Goal: Transaction & Acquisition: Purchase product/service

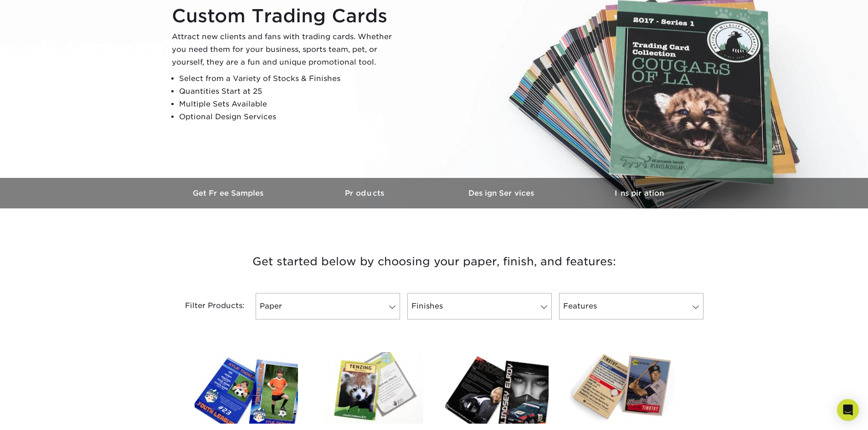
scroll to position [182, 0]
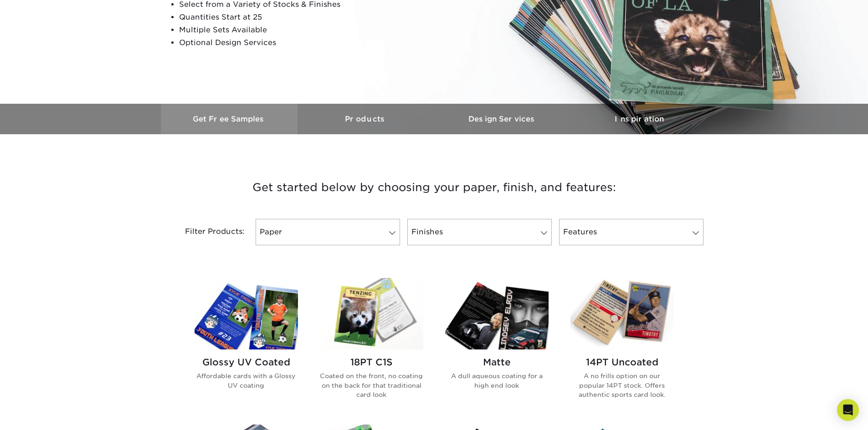
click at [203, 119] on h3 "Get Free Samples" at bounding box center [229, 119] width 137 height 9
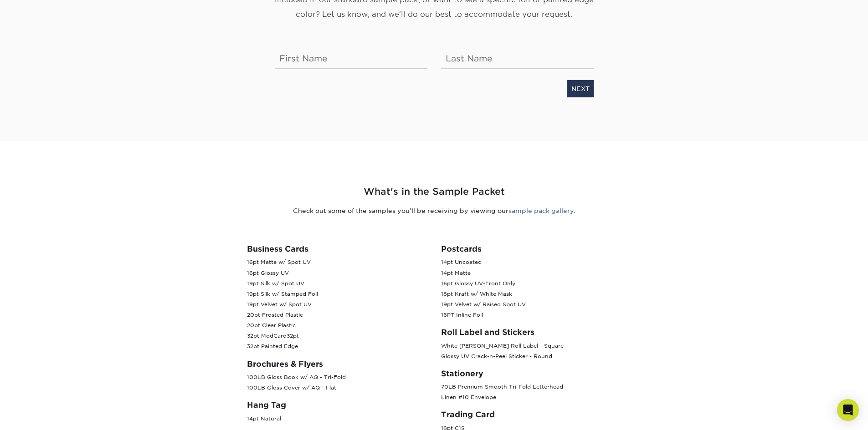
scroll to position [273, 0]
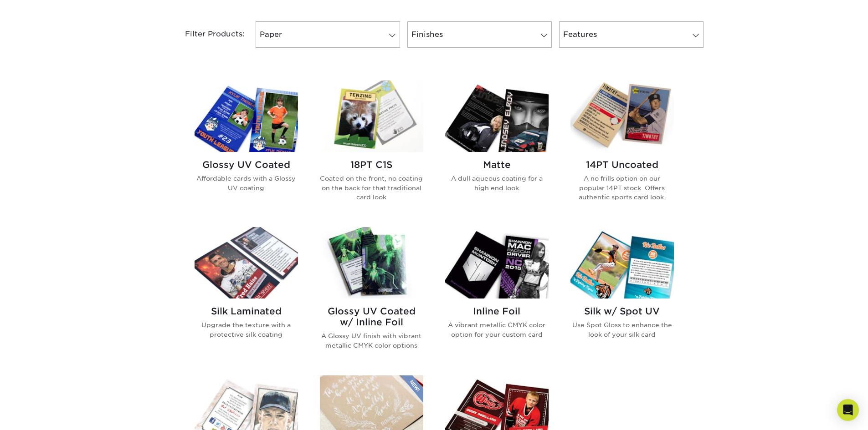
scroll to position [364, 0]
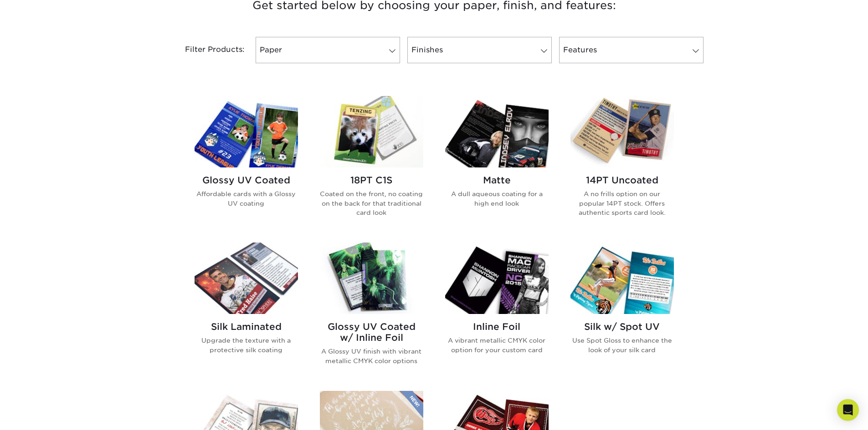
click at [379, 195] on p "Coated on the front, no coating on the back for that traditional card look" at bounding box center [371, 203] width 103 height 28
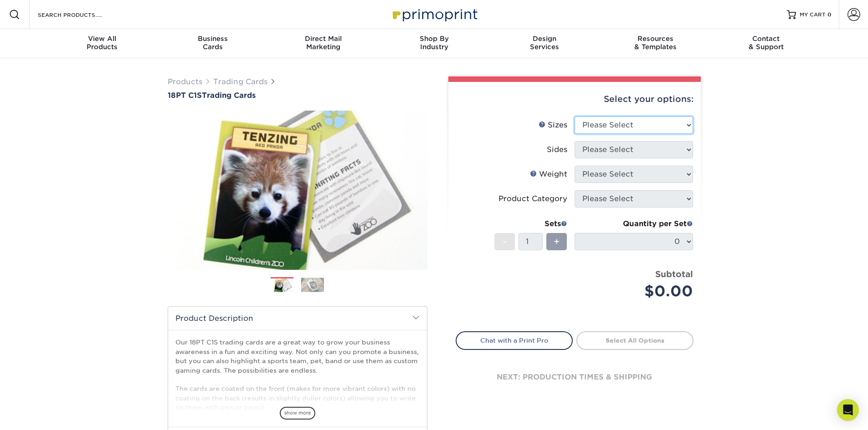
click at [615, 122] on select "Please Select 2.5" x 3.5"" at bounding box center [633, 125] width 118 height 17
select select "2.50x3.50"
click at [574, 117] on select "Please Select 2.5" x 3.5"" at bounding box center [633, 125] width 118 height 17
click at [622, 153] on select "Please Select Print Both Sides Print Front Only" at bounding box center [633, 149] width 118 height 17
select select "13abbda7-1d64-4f25-8bb2-c179b224825d"
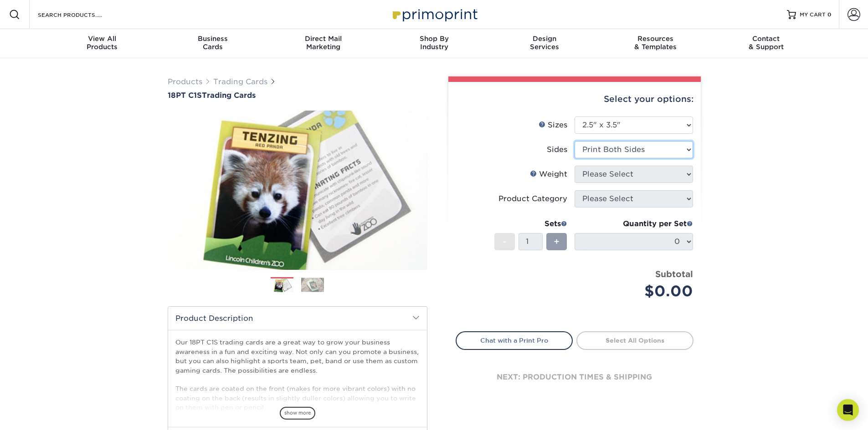
click at [574, 141] on select "Please Select Print Both Sides Print Front Only" at bounding box center [633, 149] width 118 height 17
drag, startPoint x: 639, startPoint y: 175, endPoint x: 647, endPoint y: 173, distance: 8.9
click at [639, 174] on select "Please Select 18PT C1S" at bounding box center [633, 174] width 118 height 17
select select "18PTC1S"
click at [574, 166] on select "Please Select 18PT C1S" at bounding box center [633, 174] width 118 height 17
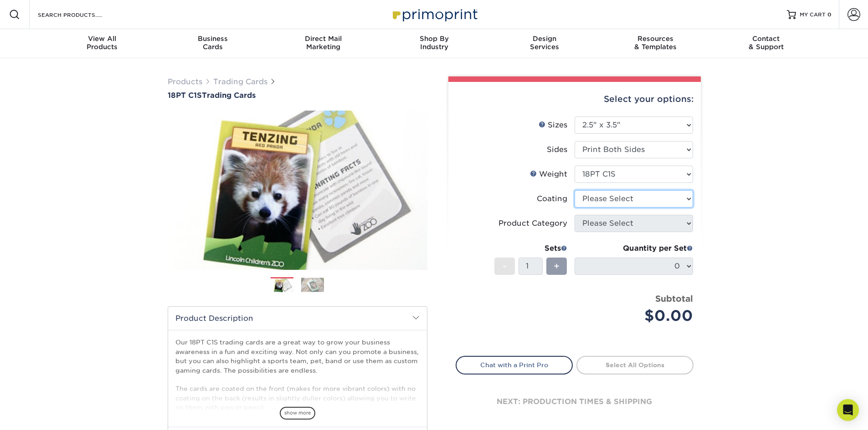
click at [615, 200] on select at bounding box center [633, 198] width 118 height 17
click at [574, 190] on select at bounding box center [633, 198] width 118 height 17
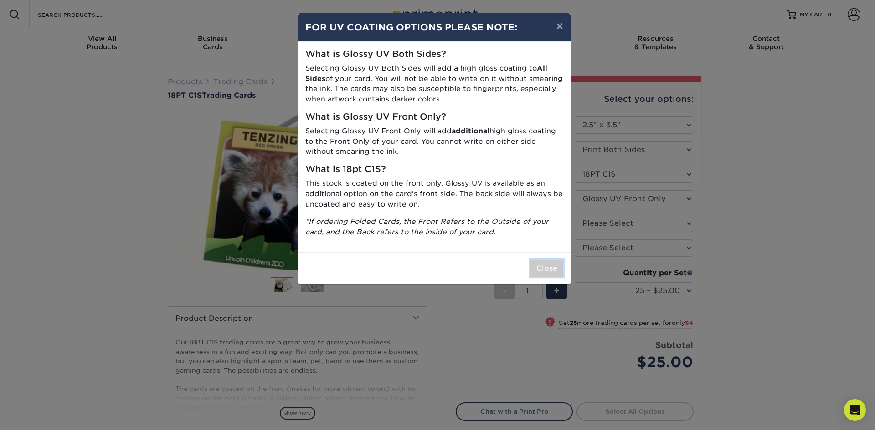
drag, startPoint x: 543, startPoint y: 268, endPoint x: 584, endPoint y: 267, distance: 40.6
click at [544, 268] on button "Close" at bounding box center [546, 268] width 33 height 17
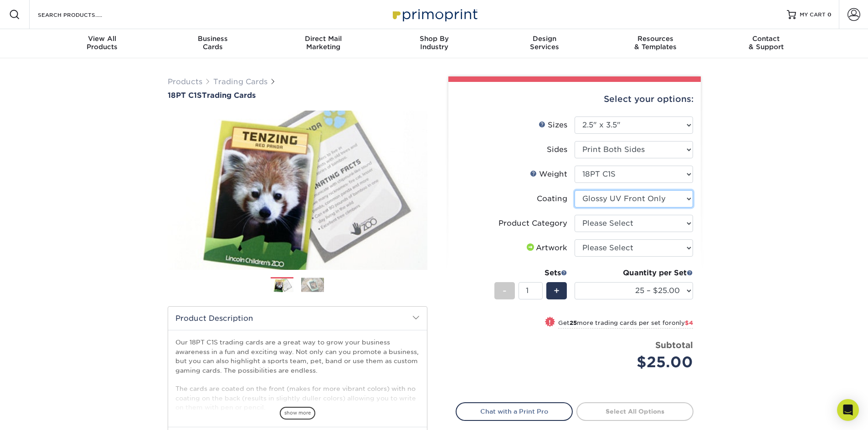
drag, startPoint x: 634, startPoint y: 197, endPoint x: 633, endPoint y: 203, distance: 6.0
click at [634, 197] on select at bounding box center [633, 198] width 118 height 17
select select "3e7618de-abca-4bda-9f97-8b9129e913d8"
click at [574, 190] on select at bounding box center [633, 198] width 118 height 17
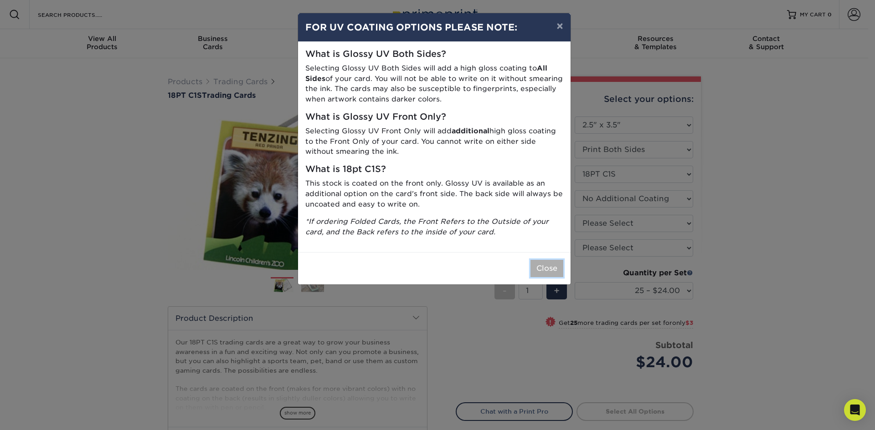
click at [556, 269] on button "Close" at bounding box center [546, 268] width 33 height 17
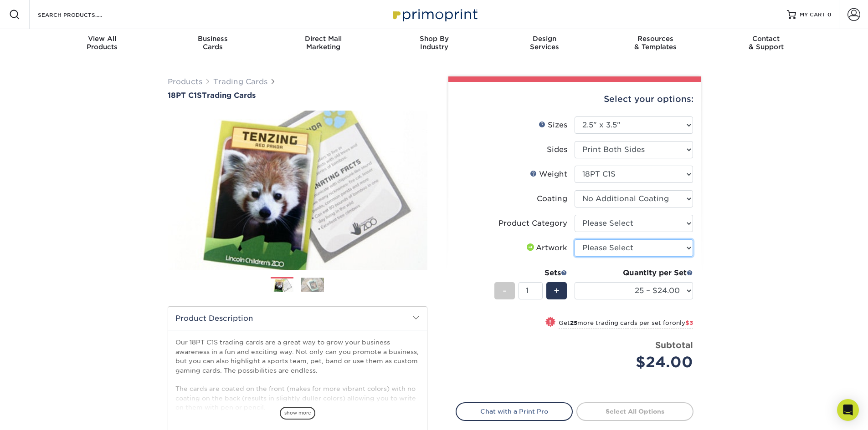
click at [596, 251] on select "Please Select I will upload files I need a design - $100" at bounding box center [633, 248] width 118 height 17
select select "upload"
click at [574, 240] on select "Please Select I will upload files I need a design - $100" at bounding box center [633, 248] width 118 height 17
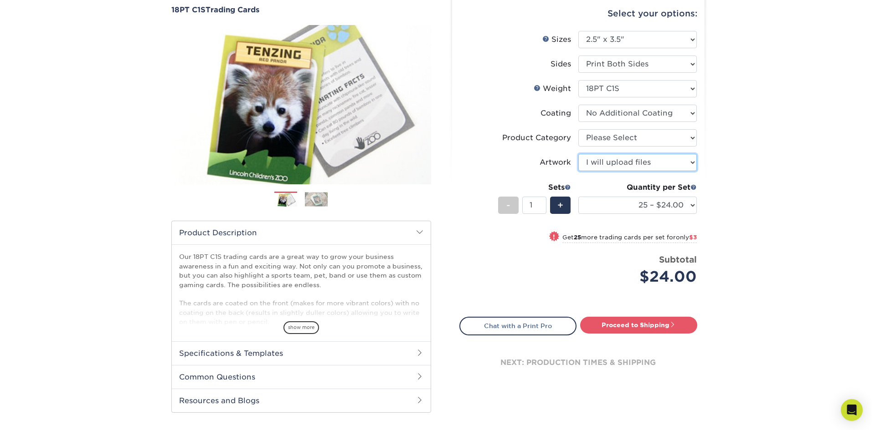
scroll to position [91, 0]
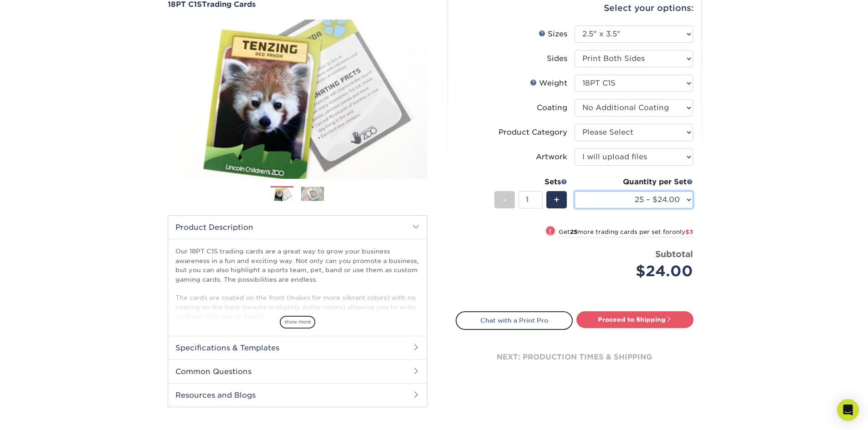
click at [635, 202] on select "25 – $24.00 50 – $27.00 75 – $35.00 100 – $39.00 250 – $45.00 500 – $55.00 1000…" at bounding box center [633, 199] width 118 height 17
click at [688, 179] on span at bounding box center [689, 182] width 6 height 6
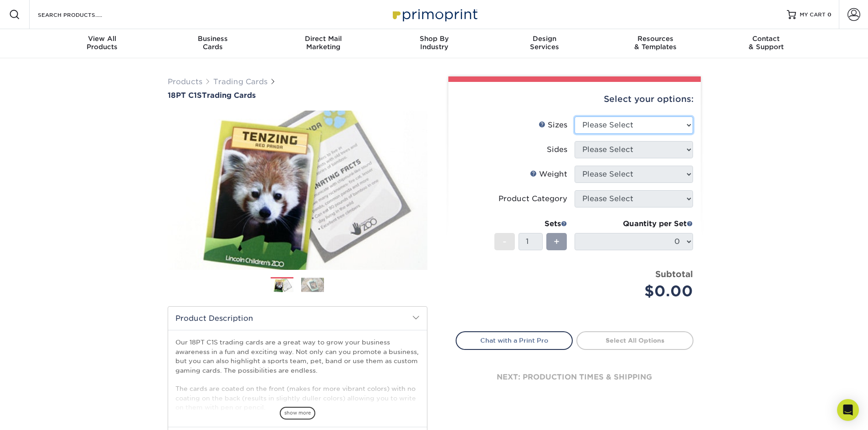
drag, startPoint x: 606, startPoint y: 132, endPoint x: 610, endPoint y: 129, distance: 5.2
click at [610, 129] on select "Please Select 2.5" x 3.5"" at bounding box center [633, 125] width 118 height 17
select select "2.50x3.50"
click at [574, 117] on select "Please Select 2.5" x 3.5"" at bounding box center [633, 125] width 118 height 17
click at [617, 156] on select "Please Select Print Both Sides Print Front Only" at bounding box center [633, 149] width 118 height 17
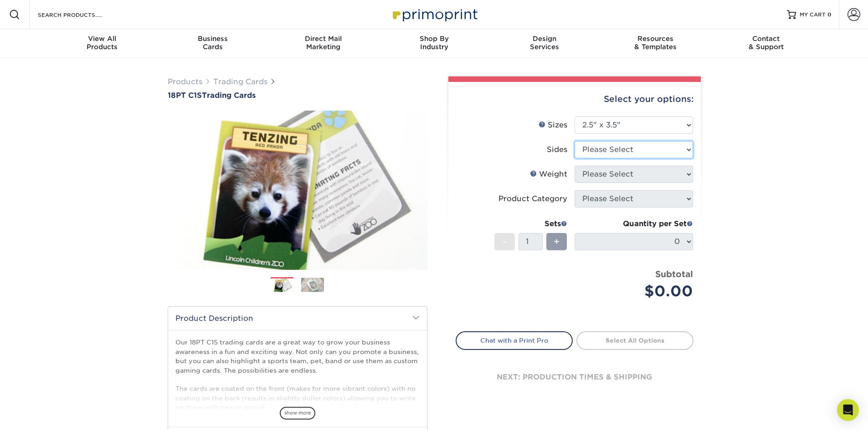
select select "13abbda7-1d64-4f25-8bb2-c179b224825d"
click at [574, 141] on select "Please Select Print Both Sides Print Front Only" at bounding box center [633, 149] width 118 height 17
drag, startPoint x: 619, startPoint y: 173, endPoint x: 619, endPoint y: 179, distance: 5.5
click at [619, 173] on select "Please Select 18PT C1S" at bounding box center [633, 174] width 118 height 17
select select "18PTC1S"
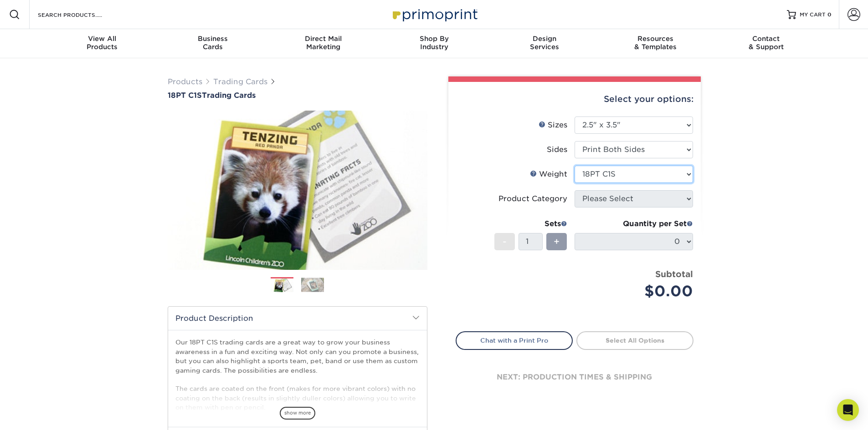
click at [574, 166] on select "Please Select 18PT C1S" at bounding box center [633, 174] width 118 height 17
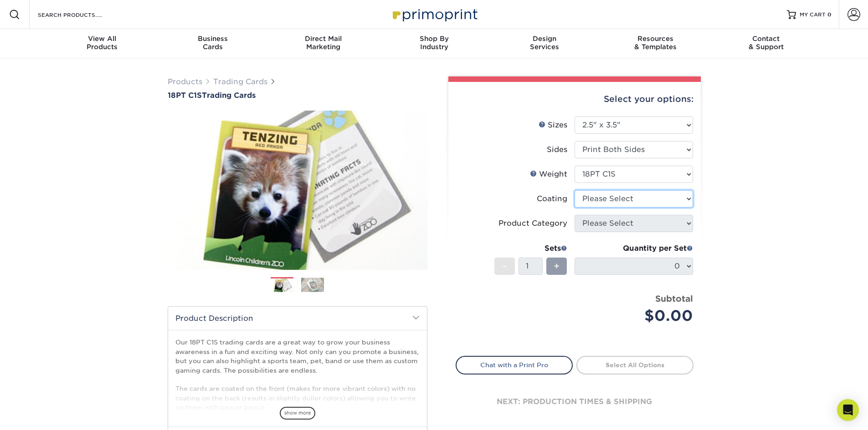
click at [623, 194] on select at bounding box center [633, 198] width 118 height 17
select select "1e8116af-acfc-44b1-83dc-8181aa338834"
click at [574, 190] on select at bounding box center [633, 198] width 118 height 17
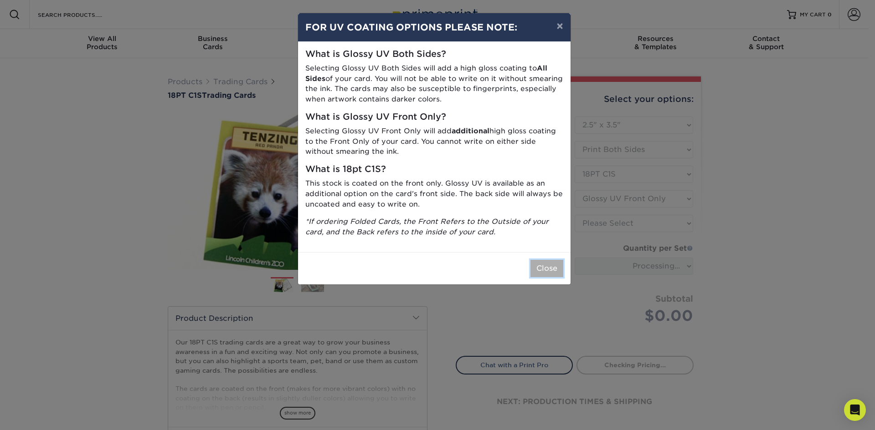
click at [553, 268] on button "Close" at bounding box center [546, 268] width 33 height 17
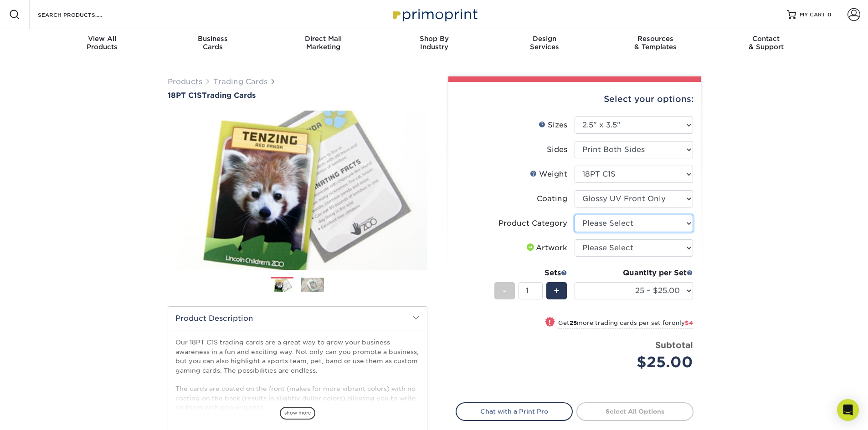
click at [610, 223] on select "Please Select Trading Cards" at bounding box center [633, 223] width 118 height 17
select select "c2f9bce9-36c2-409d-b101-c29d9d031e18"
click at [574, 215] on select "Please Select Trading Cards" at bounding box center [633, 223] width 118 height 17
click at [615, 243] on select "Please Select I will upload files I need a design - $100" at bounding box center [633, 248] width 118 height 17
select select "upload"
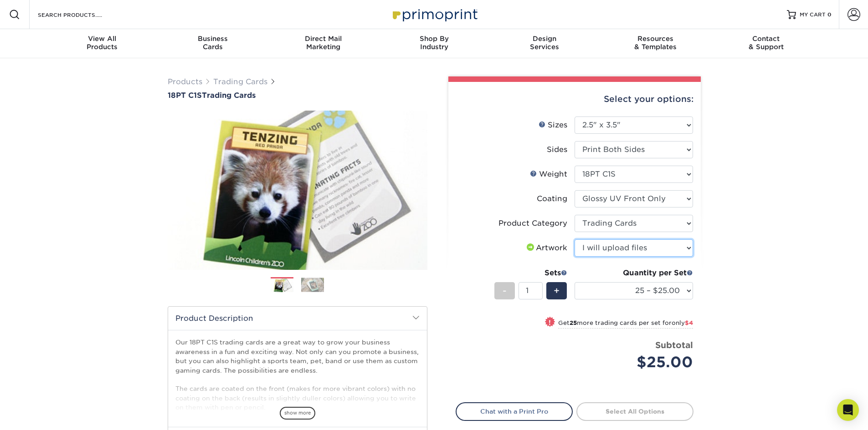
click at [574, 240] on select "Please Select I will upload files I need a design - $100" at bounding box center [633, 248] width 118 height 17
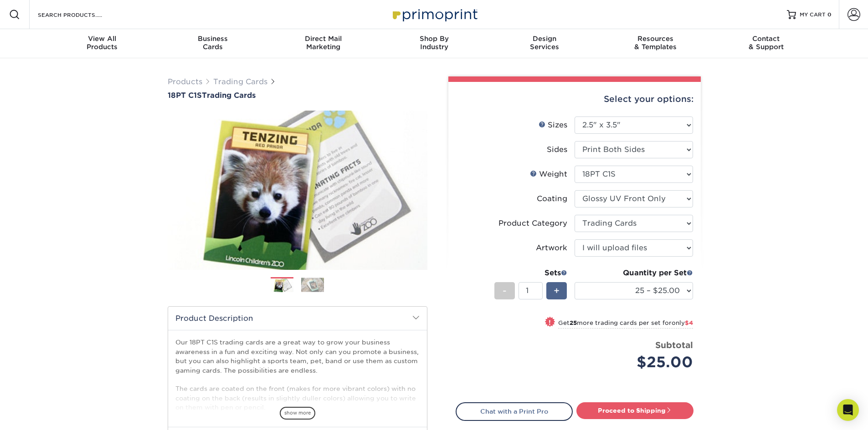
click at [559, 293] on span "+" at bounding box center [556, 291] width 6 height 14
type input "2"
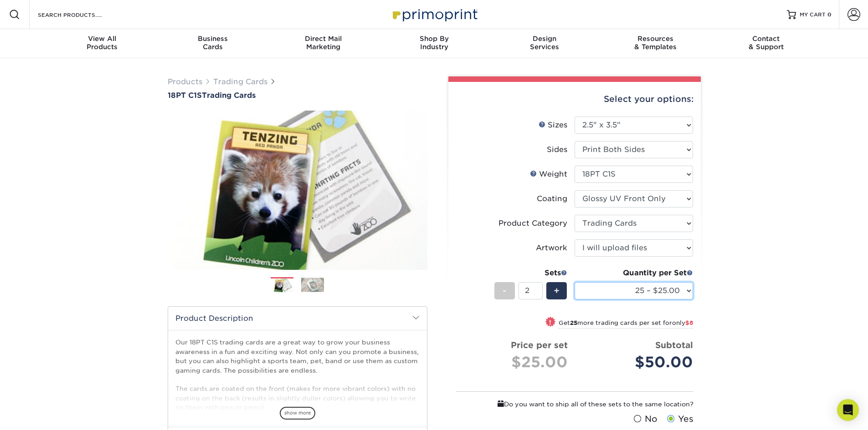
click at [626, 291] on select "25 – $25.00 50 – $29.00 75 – $37.00 100 – $41.00 250 – $48.00 500 – $58.00 1000…" at bounding box center [633, 290] width 118 height 17
select select "50 – $29.00"
click at [574, 282] on select "25 – $25.00 50 – $29.00 75 – $37.00 100 – $41.00 250 – $48.00 500 – $58.00 1000…" at bounding box center [633, 290] width 118 height 17
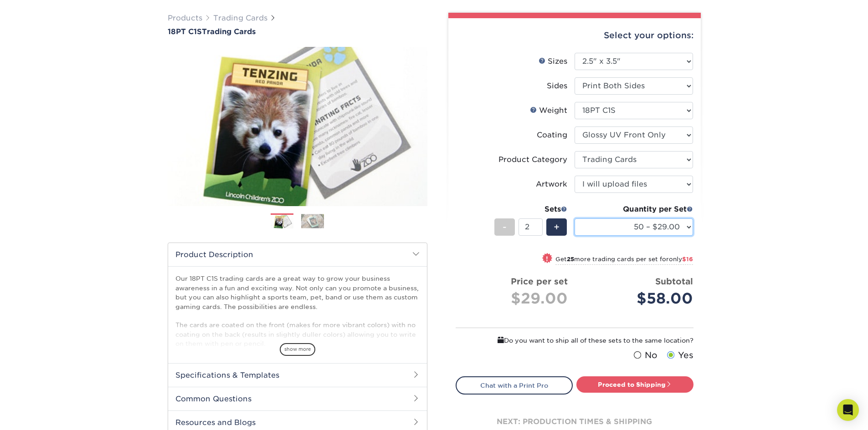
scroll to position [91, 0]
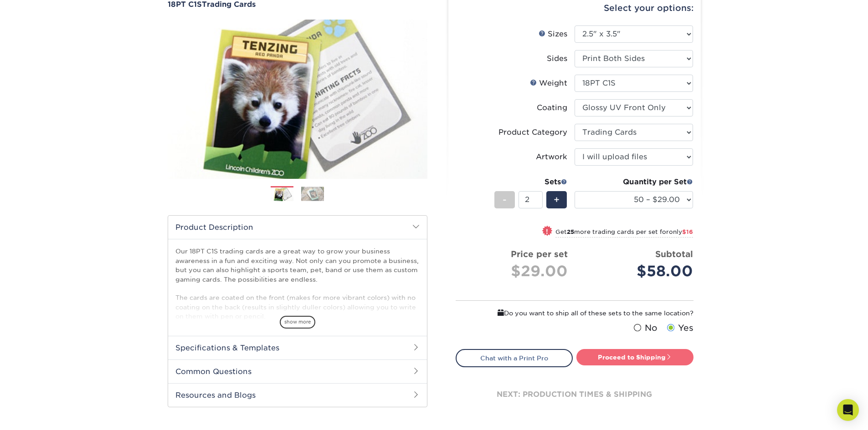
click at [631, 358] on link "Proceed to Shipping" at bounding box center [634, 357] width 117 height 16
type input "Set 1"
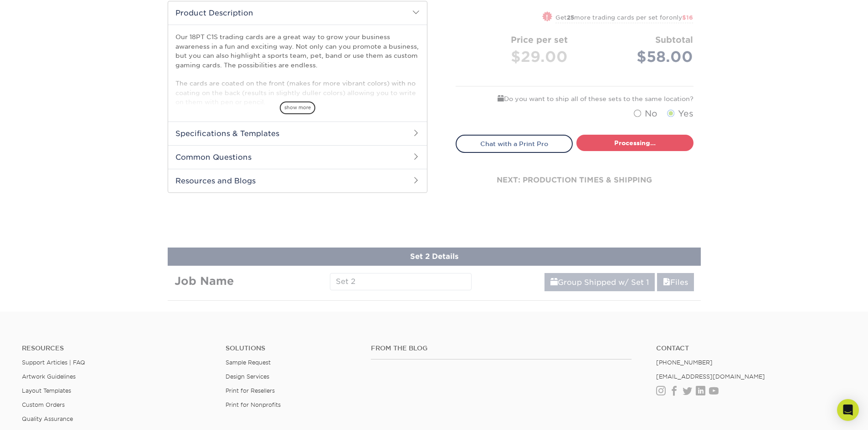
select select "43eb4afa-628e-487b-adac-7598d371c1af"
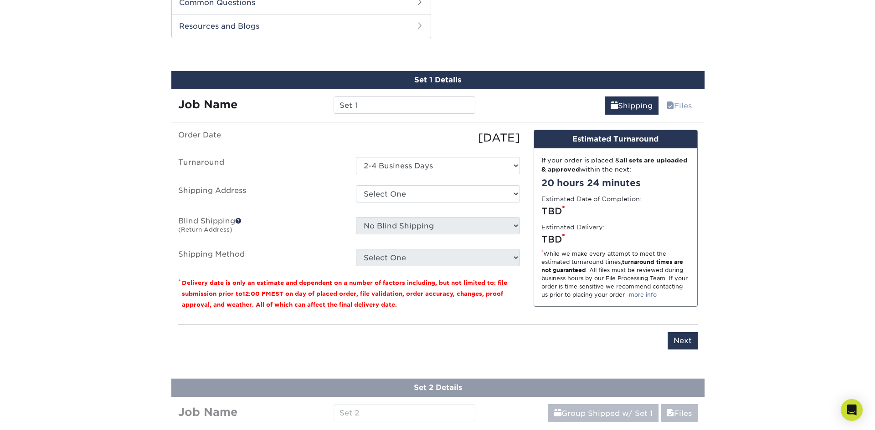
scroll to position [465, 0]
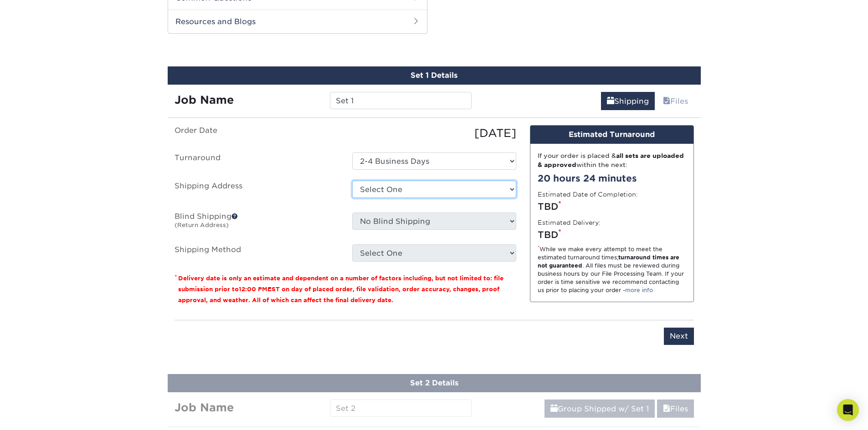
click at [432, 186] on select "Select One + Add New Address - Login" at bounding box center [434, 189] width 164 height 17
select select "newaddress"
click at [352, 181] on select "Select One + Add New Address - Login" at bounding box center [434, 189] width 164 height 17
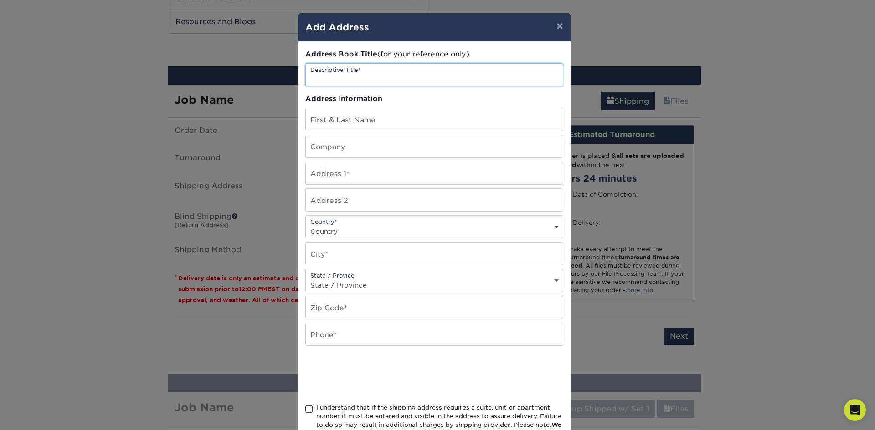
click at [347, 76] on input "text" at bounding box center [434, 75] width 257 height 22
click at [358, 122] on input "text" at bounding box center [434, 119] width 257 height 22
type input "Ell Parker"
type input "My Fair Lady"
type input "218 Rubidge Street"
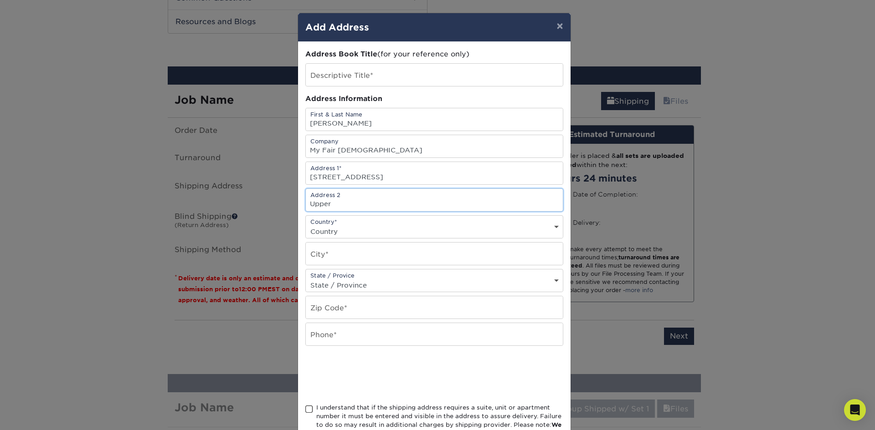
type input "Upper"
select select "CA"
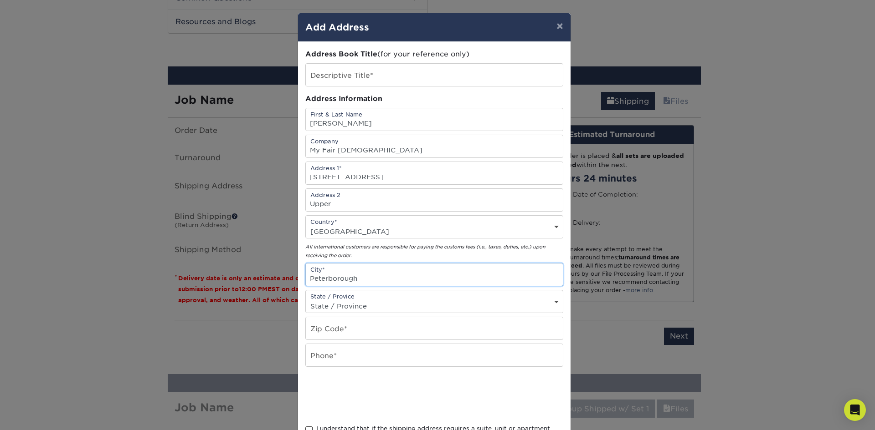
type input "Peterborough"
select select "ON"
type input "K9J 3N8"
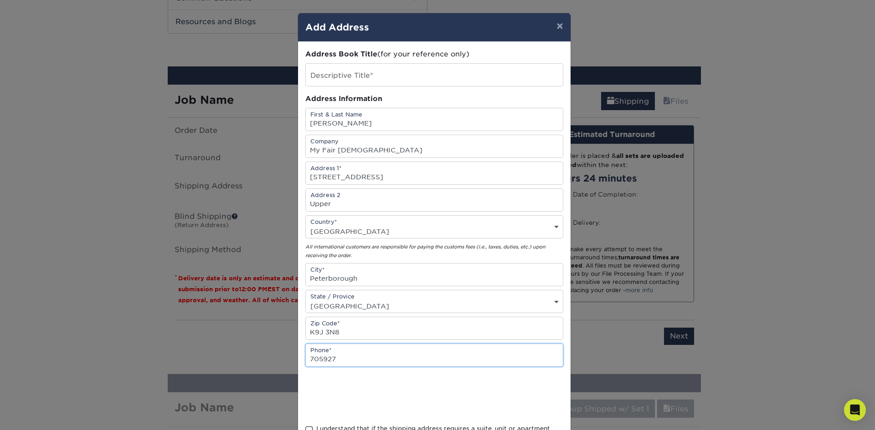
click at [350, 354] on input "705927" at bounding box center [434, 355] width 257 height 22
type input "7059275398"
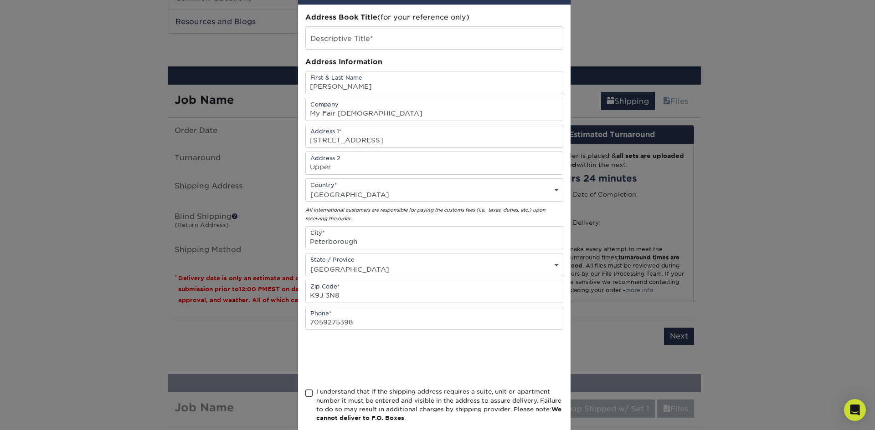
scroll to position [86, 0]
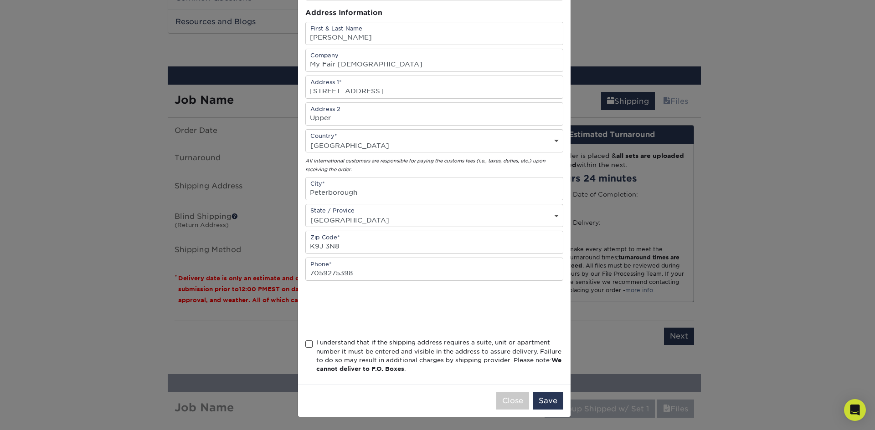
click at [305, 348] on span at bounding box center [309, 344] width 8 height 9
click at [0, 0] on input "I understand that if the shipping address requires a suite, unit or apartment n…" at bounding box center [0, 0] width 0 height 0
drag, startPoint x: 549, startPoint y: 397, endPoint x: 546, endPoint y: 353, distance: 43.8
click at [549, 397] on button "Save" at bounding box center [547, 401] width 31 height 17
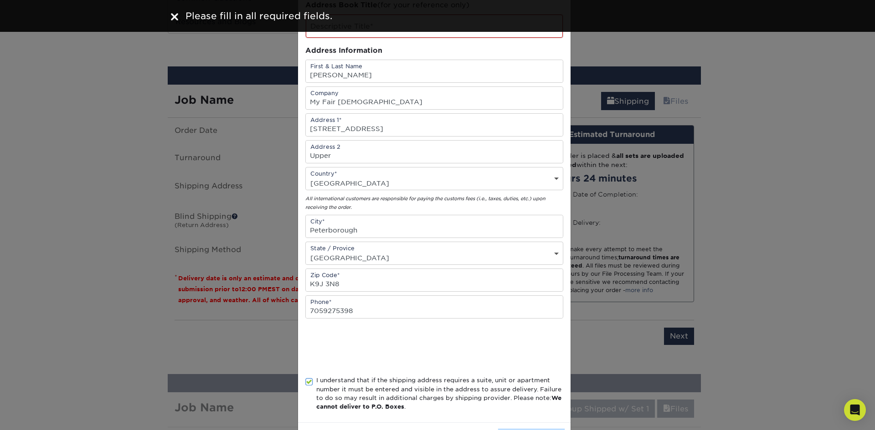
scroll to position [0, 0]
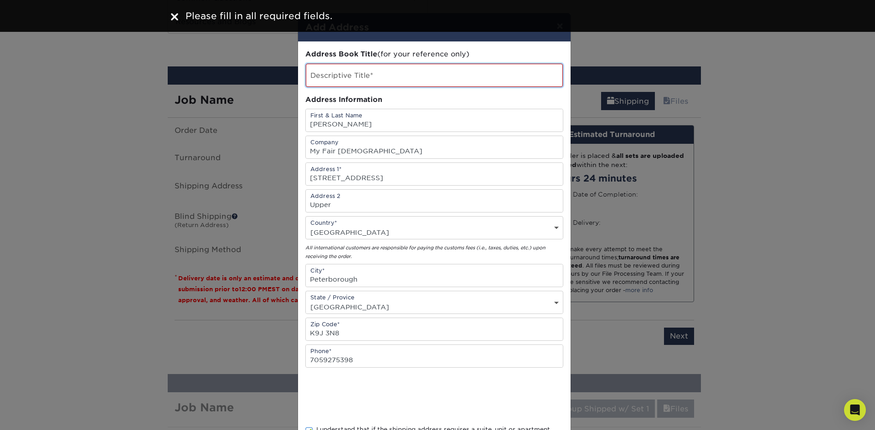
click at [368, 76] on input "text" at bounding box center [434, 75] width 257 height 23
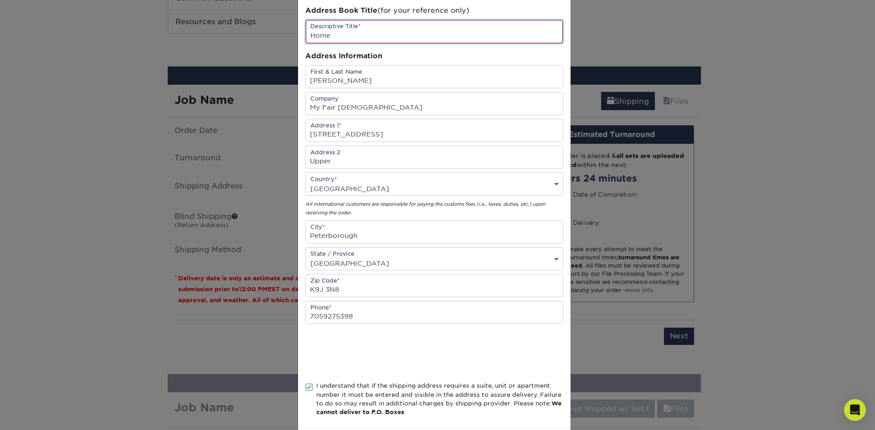
scroll to position [87, 0]
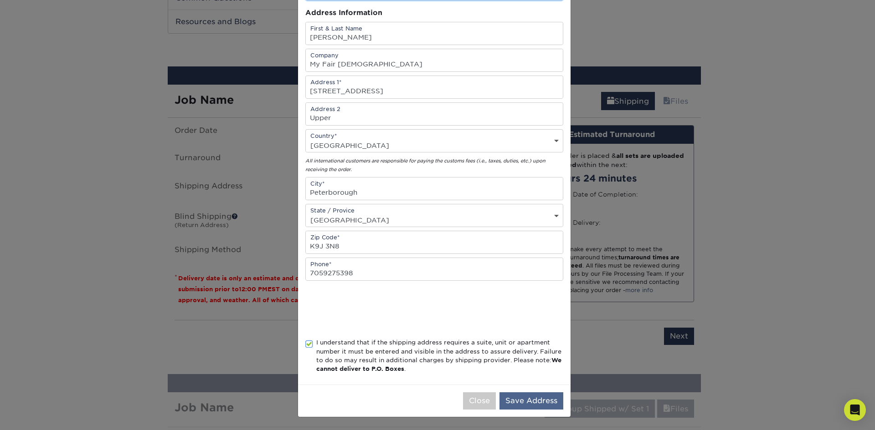
type input "Home"
drag, startPoint x: 524, startPoint y: 401, endPoint x: 535, endPoint y: 393, distance: 13.0
click at [525, 401] on button "Save Address" at bounding box center [531, 401] width 64 height 17
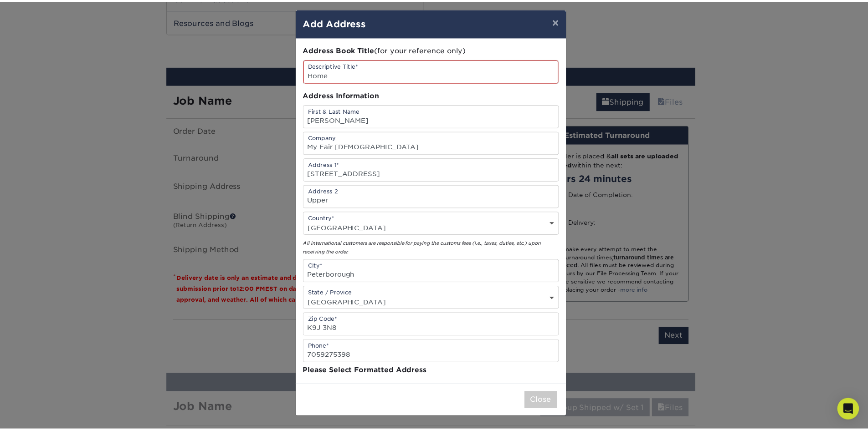
scroll to position [0, 0]
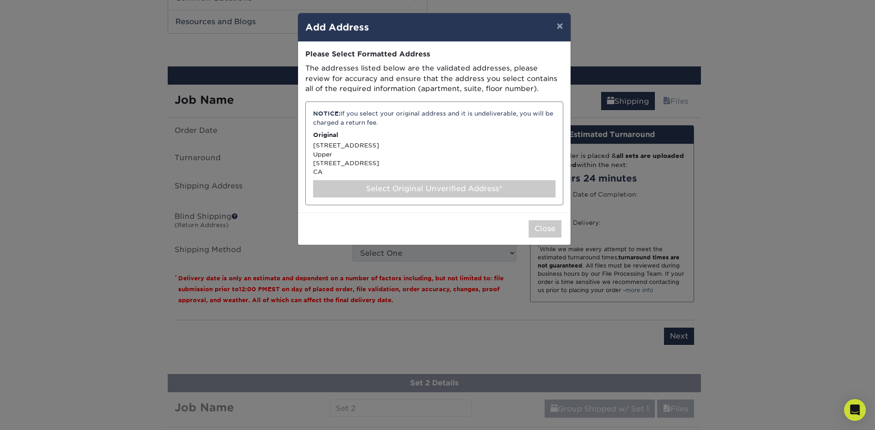
click at [403, 188] on div "Select Original Unverified Address*" at bounding box center [434, 188] width 242 height 17
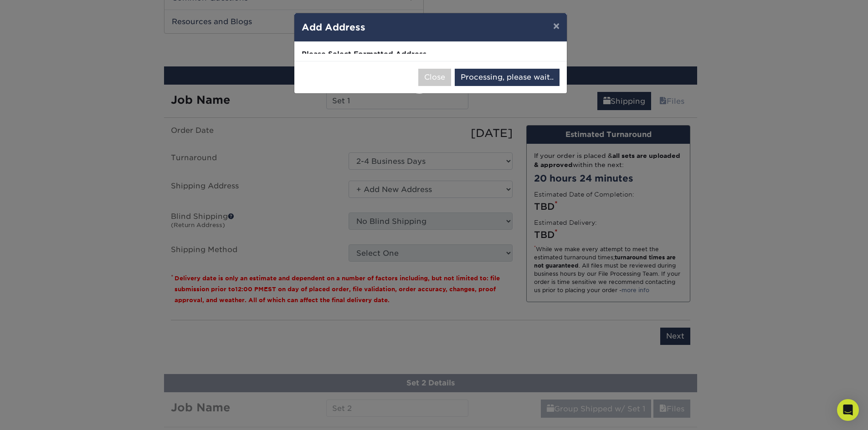
select select "285450"
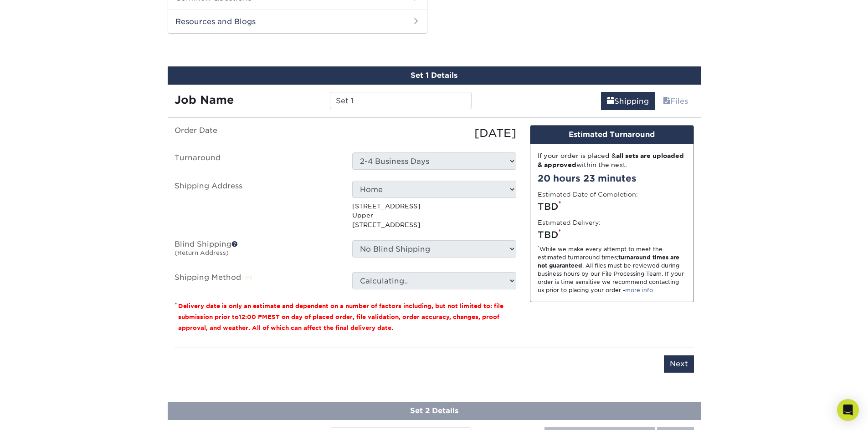
click at [235, 246] on span at bounding box center [234, 244] width 6 height 6
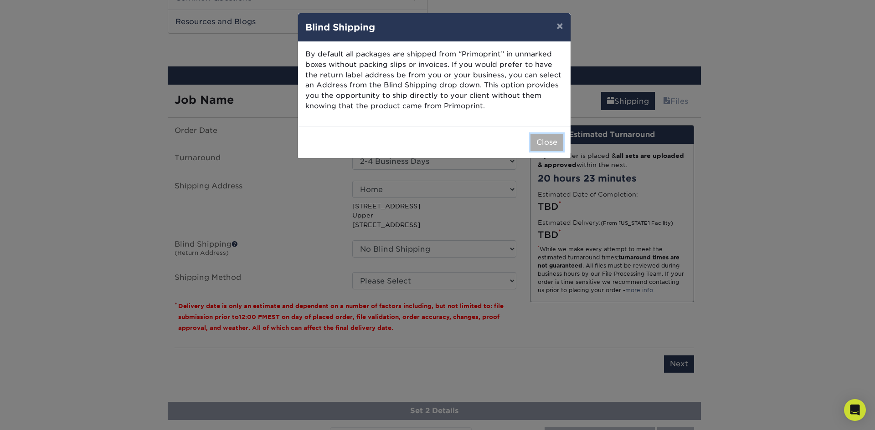
click at [543, 140] on button "Close" at bounding box center [546, 142] width 33 height 17
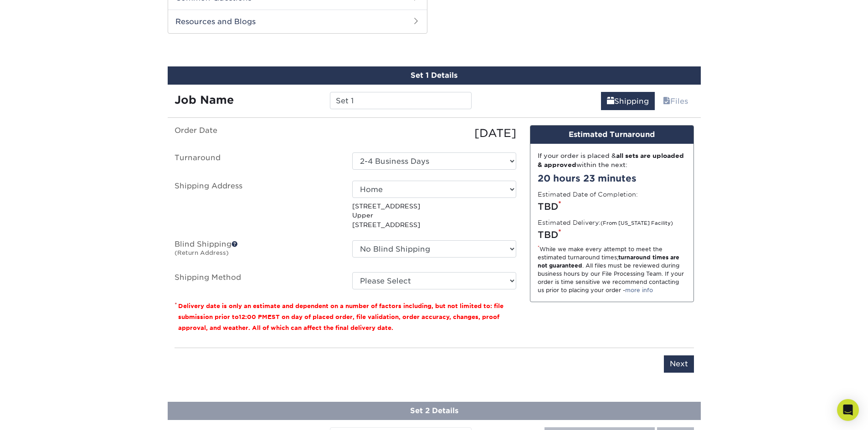
click at [414, 271] on ul "Order Date 08/26/2025 Turnaround Select One 2-4 Business Days Shipping Address …" at bounding box center [345, 207] width 342 height 164
click at [438, 279] on select "Please Select Standard (+$28.78) Worldwide Expedited (+$45.61) Saver (+$47.94) …" at bounding box center [434, 280] width 164 height 17
select select "11"
click at [352, 272] on select "Please Select Standard (+$28.78) Worldwide Expedited (+$45.61) Saver (+$47.94) …" at bounding box center [434, 280] width 164 height 17
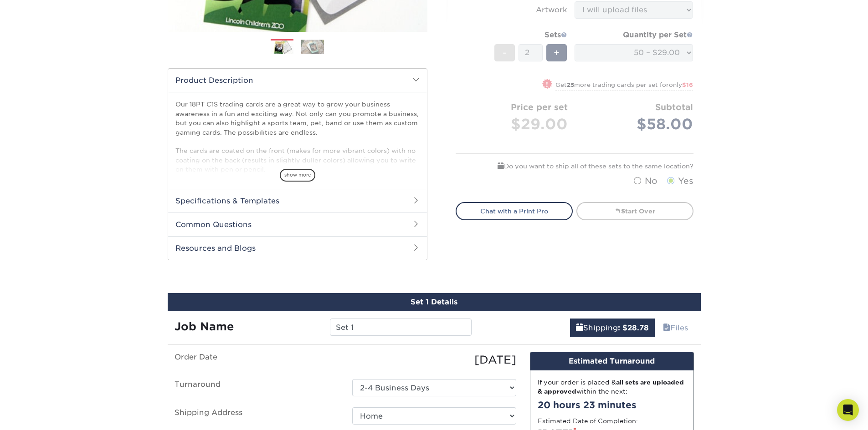
scroll to position [237, 0]
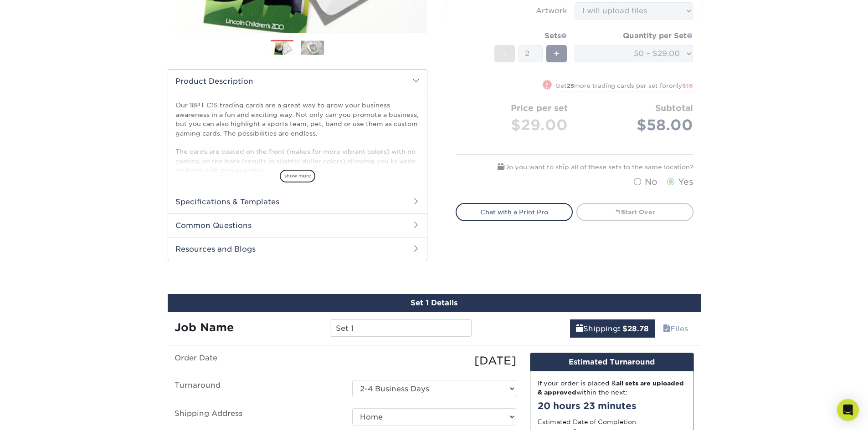
click at [343, 198] on h2 "Specifications & Templates" at bounding box center [297, 202] width 259 height 24
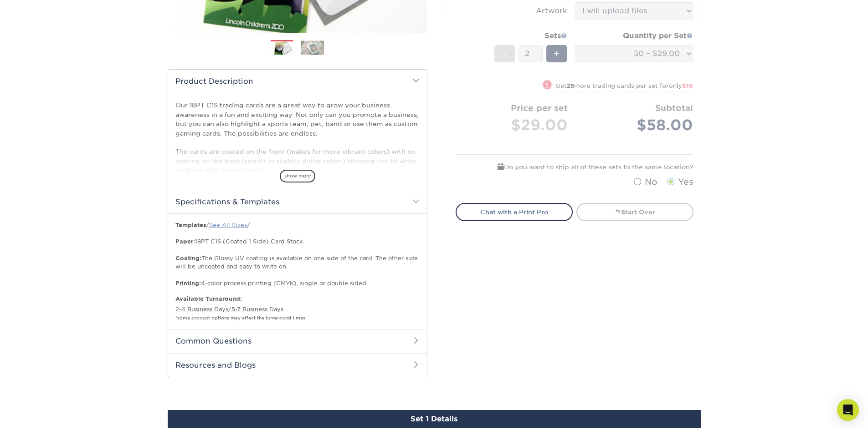
click at [234, 224] on link "See All Sizes" at bounding box center [228, 225] width 38 height 7
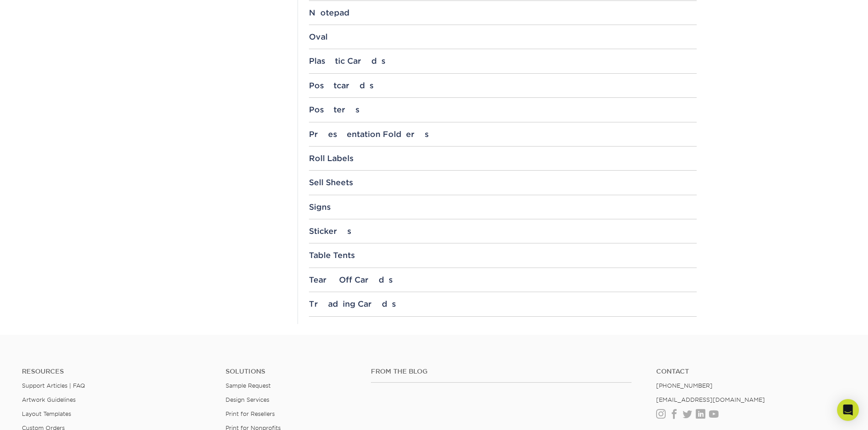
scroll to position [957, 0]
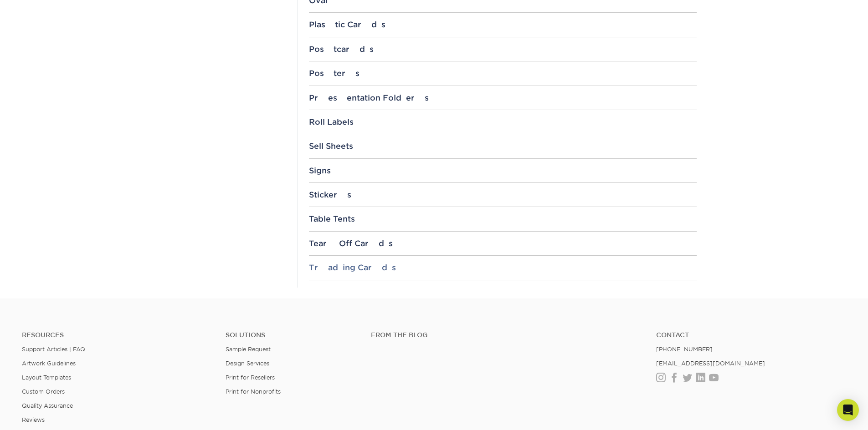
click at [341, 266] on div "Trading Cards" at bounding box center [503, 267] width 388 height 9
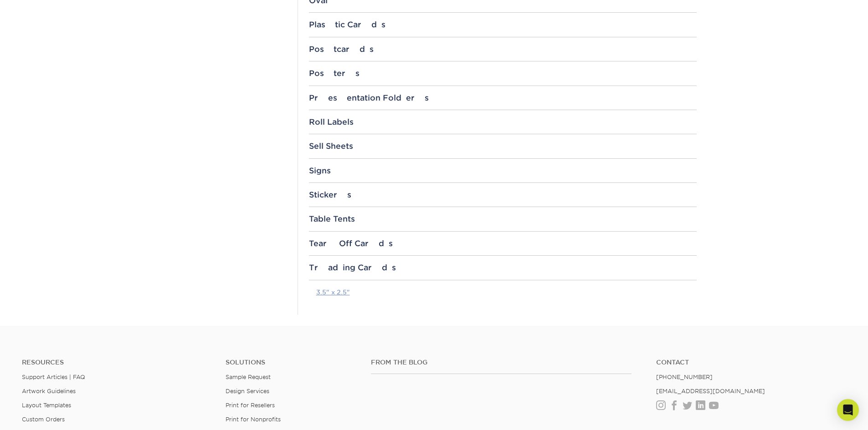
click at [325, 289] on link "3.5" x 2.5"" at bounding box center [333, 292] width 34 height 7
